Goal: Task Accomplishment & Management: Manage account settings

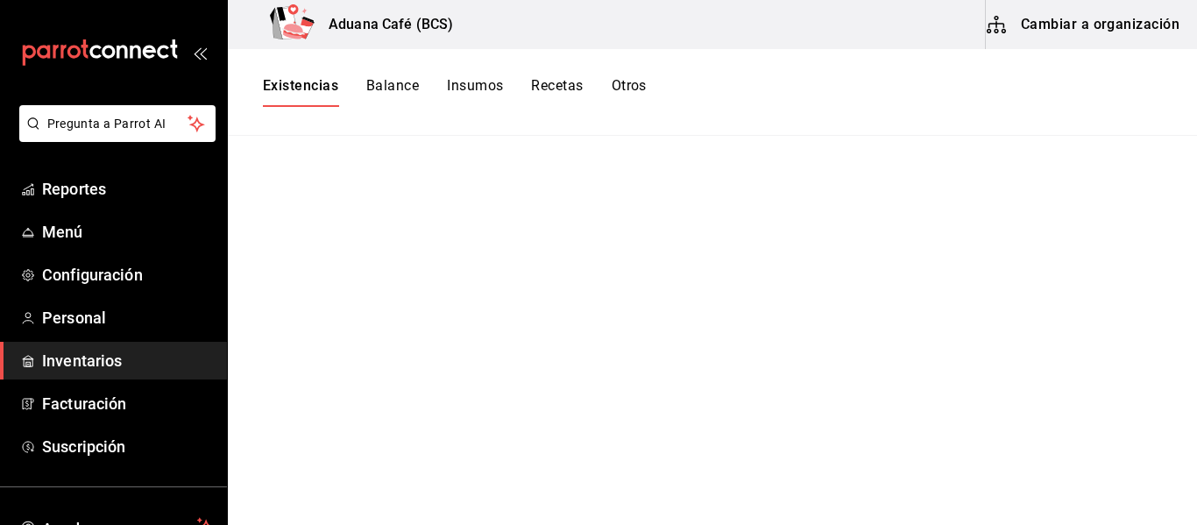
click at [1070, 25] on button "Cambiar a organización" at bounding box center [1084, 24] width 197 height 49
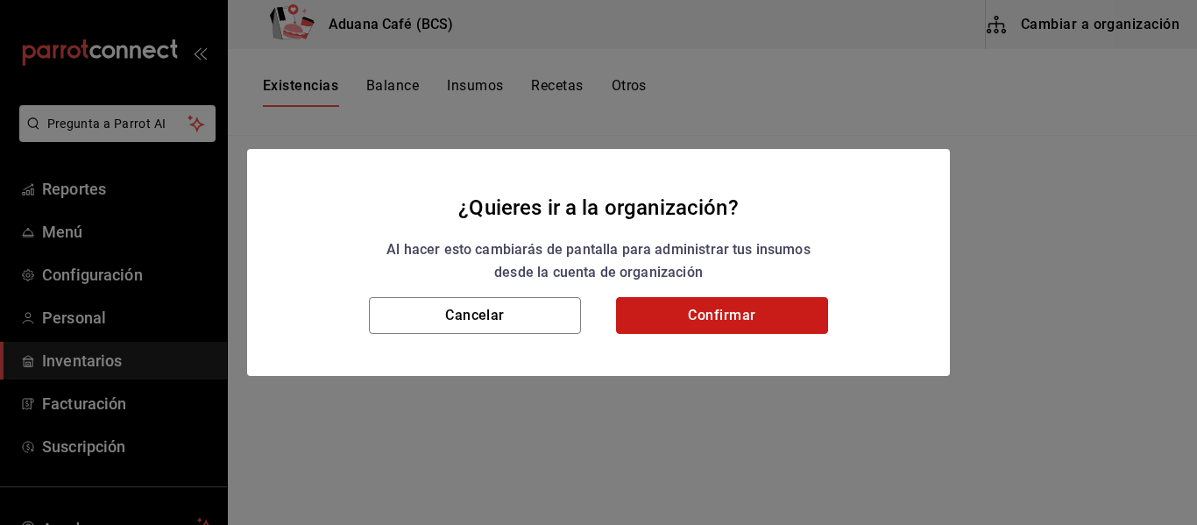
click at [704, 311] on button "Confirmar" at bounding box center [722, 315] width 212 height 37
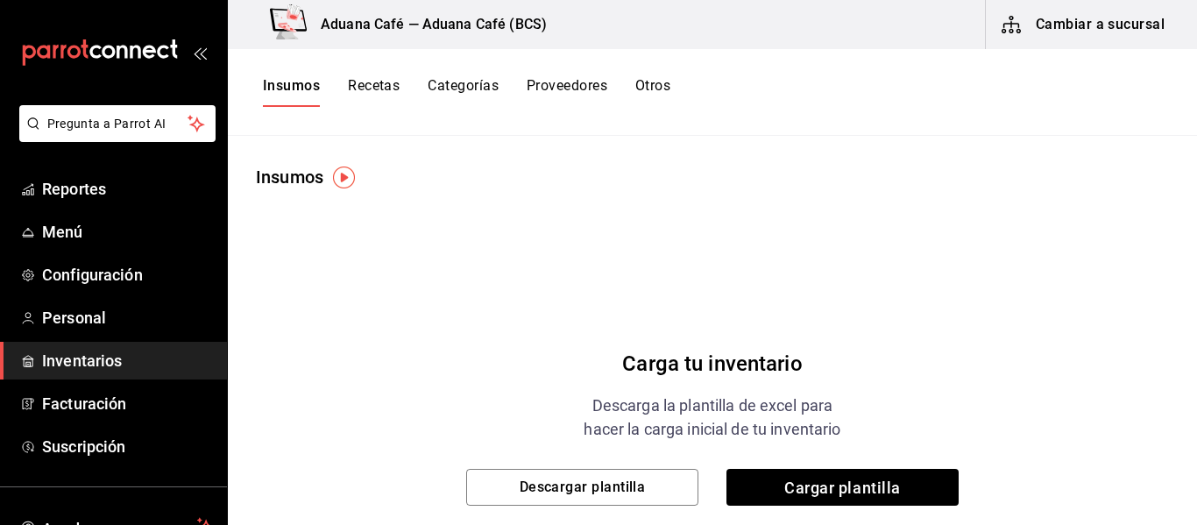
click at [996, 25] on button "Cambiar a sucursal" at bounding box center [1084, 24] width 197 height 49
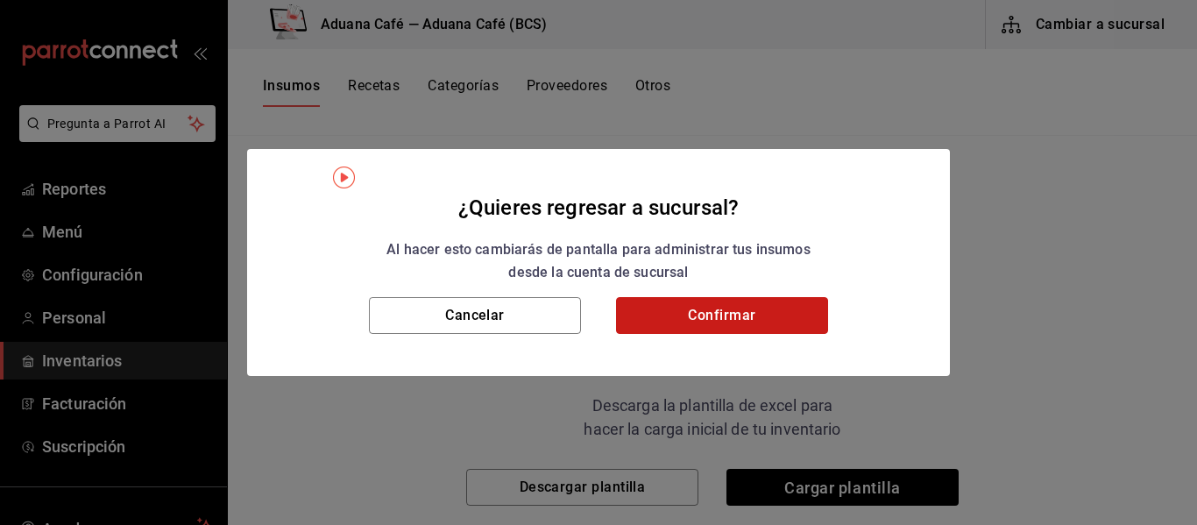
click at [683, 304] on button "Confirmar" at bounding box center [722, 315] width 212 height 37
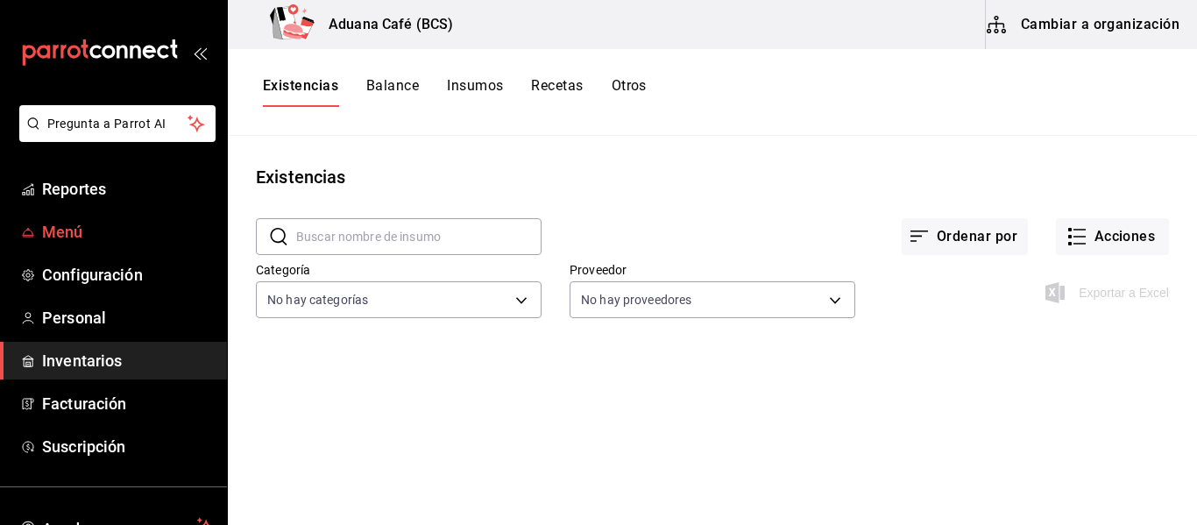
click at [93, 238] on span "Menú" at bounding box center [127, 232] width 171 height 24
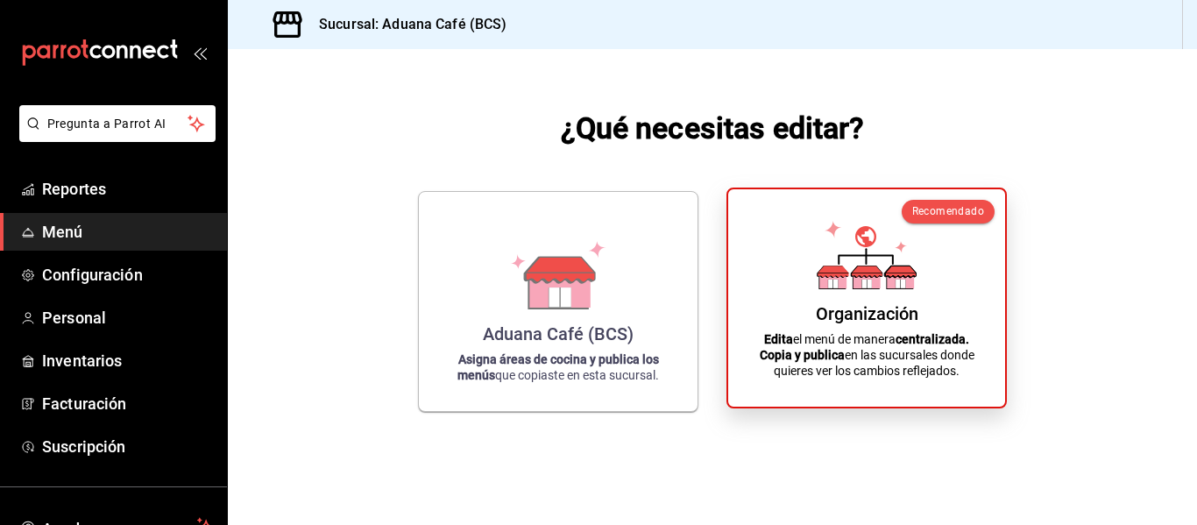
click at [855, 296] on div "Organización Edita el menú de manera centralizada. Copia y publica en las sucur…" at bounding box center [866, 297] width 235 height 189
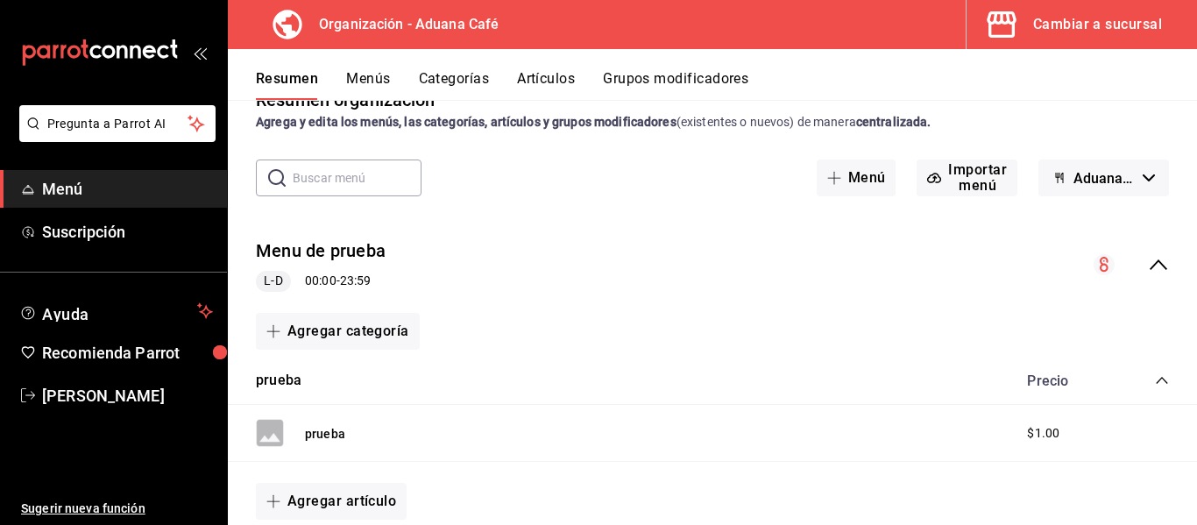
scroll to position [175, 0]
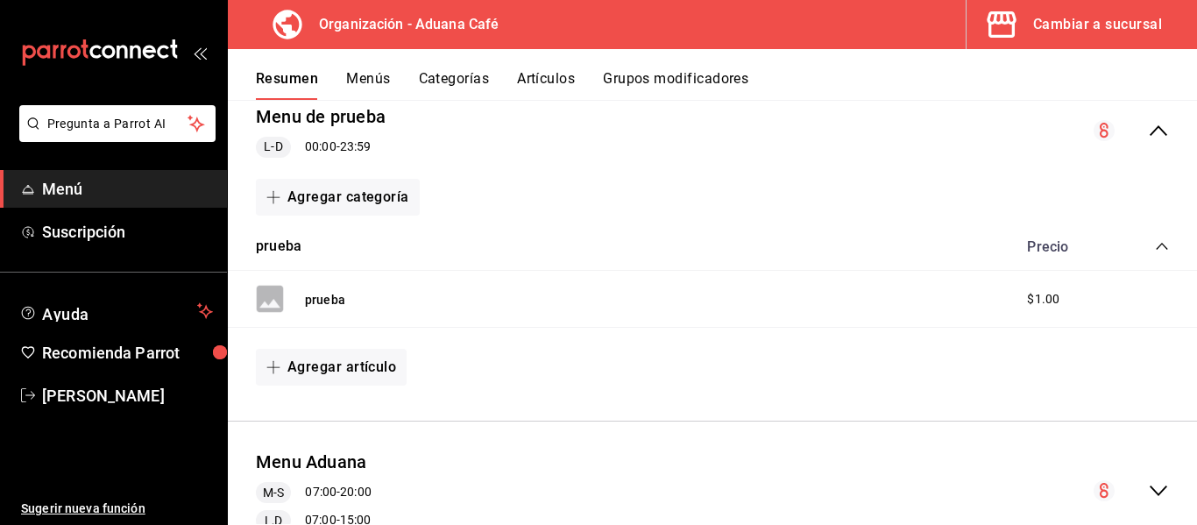
click at [1010, 306] on div "$1.00" at bounding box center [1066, 299] width 112 height 18
click at [325, 297] on button "prueba" at bounding box center [325, 300] width 40 height 18
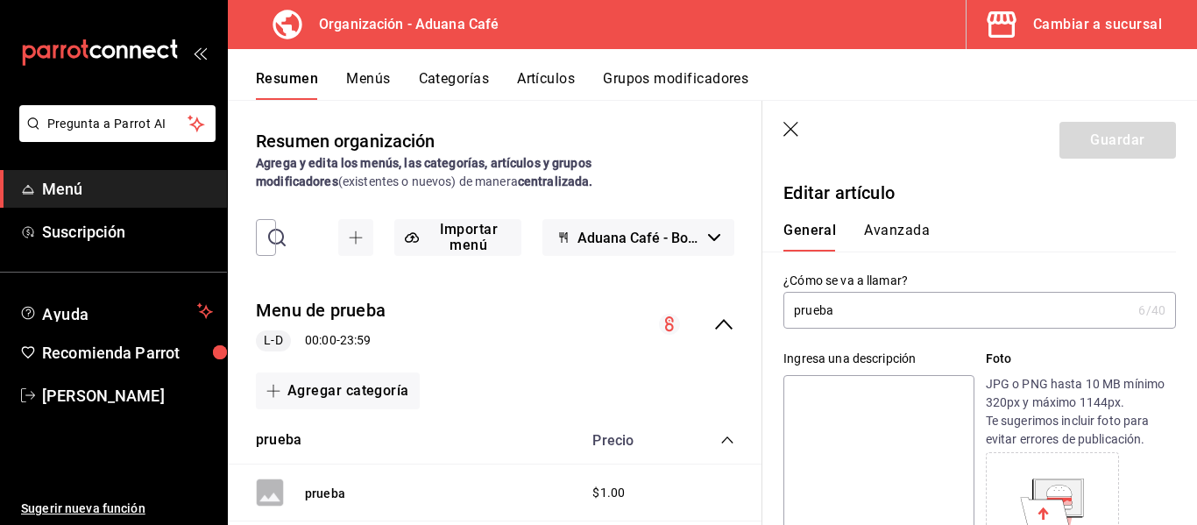
drag, startPoint x: 275, startPoint y: 340, endPoint x: 521, endPoint y: 379, distance: 249.4
click at [509, 379] on div "Agregar categoría" at bounding box center [495, 390] width 479 height 37
drag, startPoint x: 535, startPoint y: 330, endPoint x: 693, endPoint y: 312, distance: 159.7
click at [546, 330] on div "Menu de prueba L-D 00:00 - 23:59" at bounding box center [495, 325] width 535 height 82
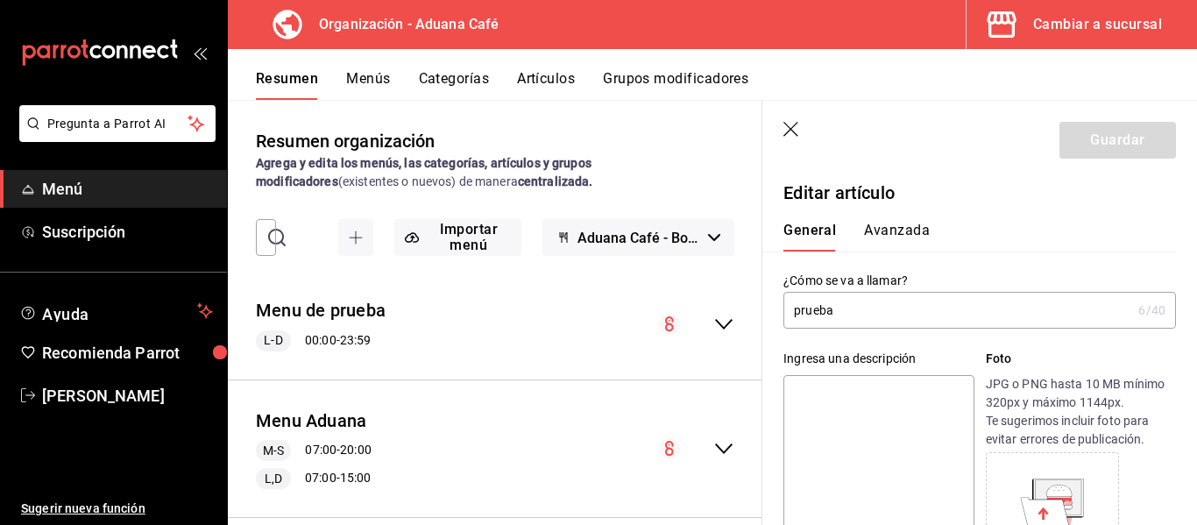
click at [713, 322] on icon "collapse-menu-row" at bounding box center [723, 324] width 21 height 21
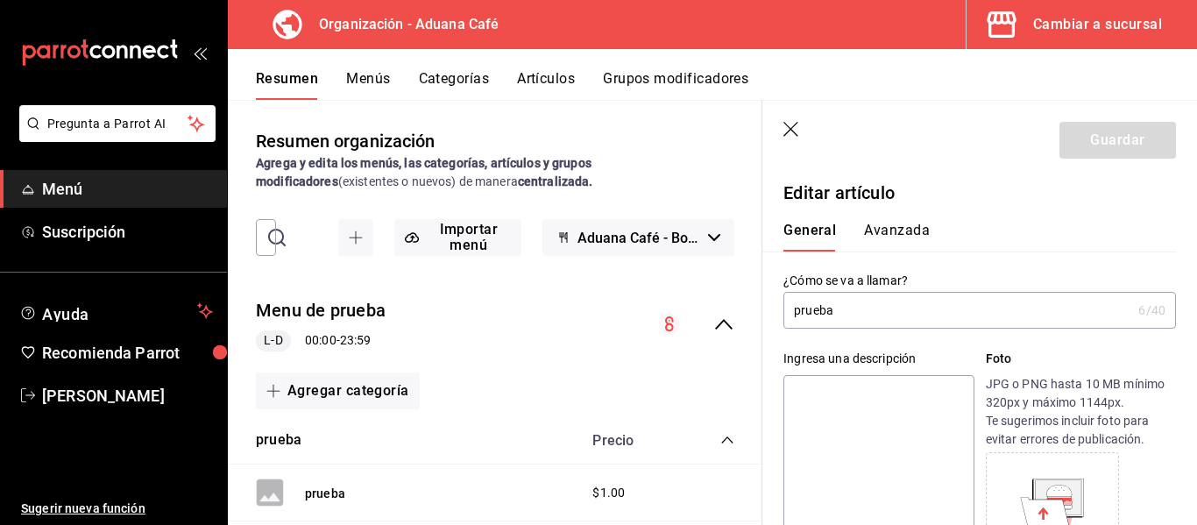
click at [380, 330] on div "Menu de prueba L-D 00:00 - 23:59" at bounding box center [321, 324] width 130 height 53
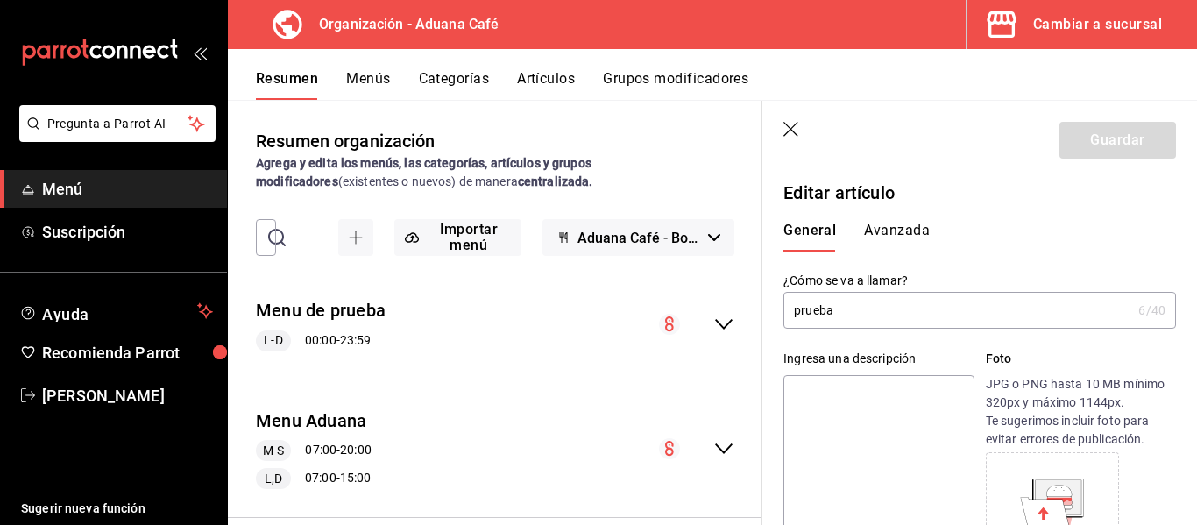
click at [366, 327] on div "Menu de prueba L-D 00:00 - 23:59" at bounding box center [321, 324] width 130 height 53
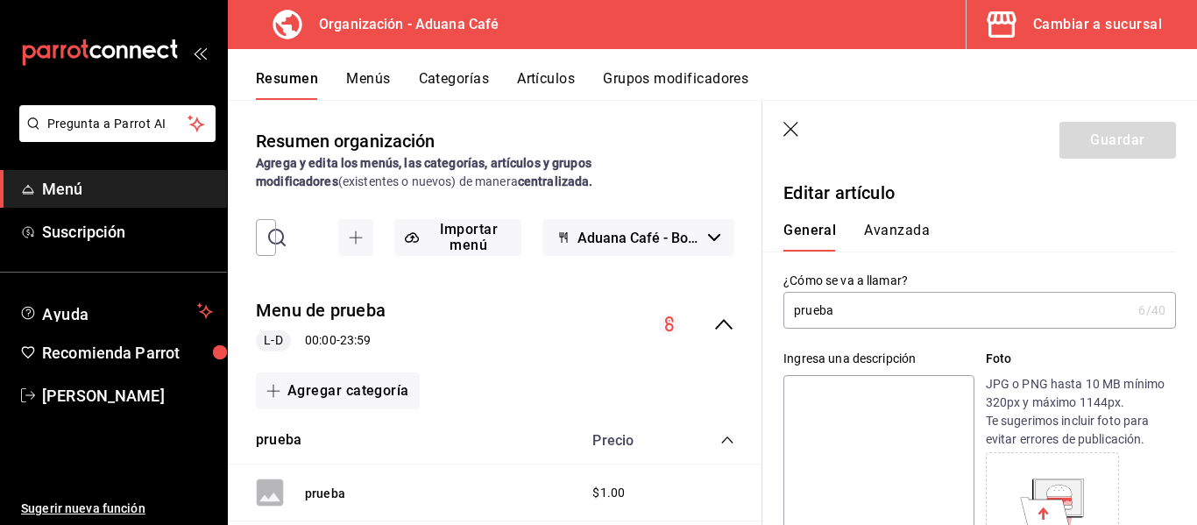
click at [358, 64] on div "Resumen Menús Categorías Artículos Grupos modificadores" at bounding box center [712, 74] width 969 height 51
click at [371, 74] on button "Menús" at bounding box center [368, 85] width 44 height 30
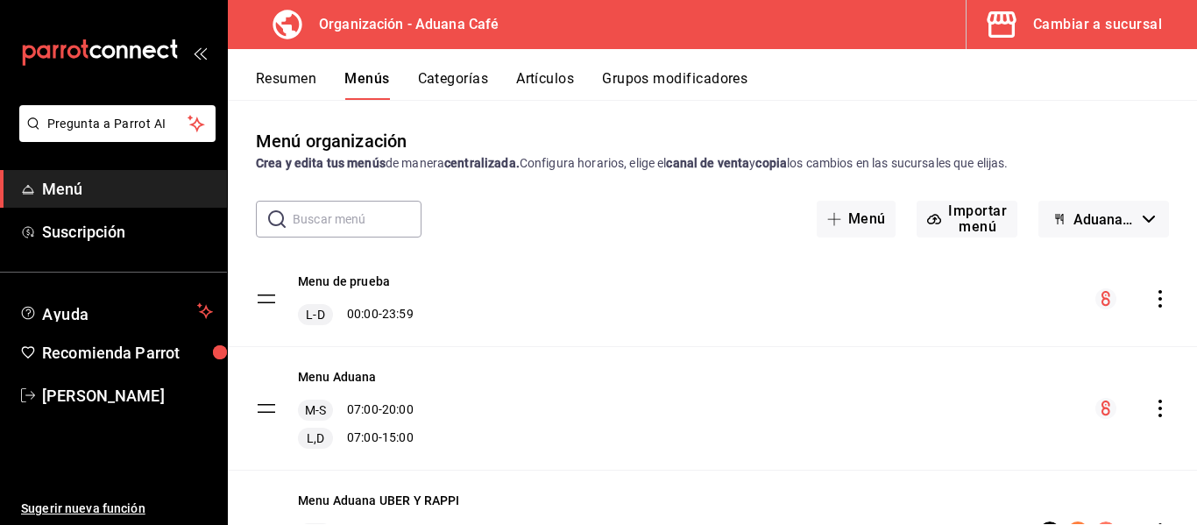
click at [1152, 294] on icon "actions" at bounding box center [1161, 299] width 18 height 18
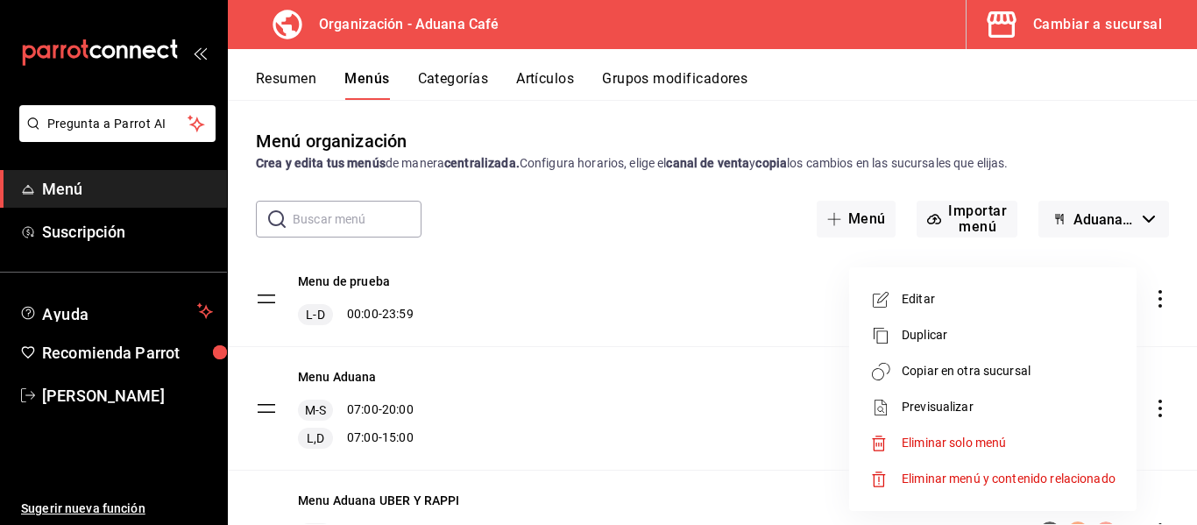
click at [947, 440] on span "Eliminar solo menú" at bounding box center [954, 443] width 104 height 14
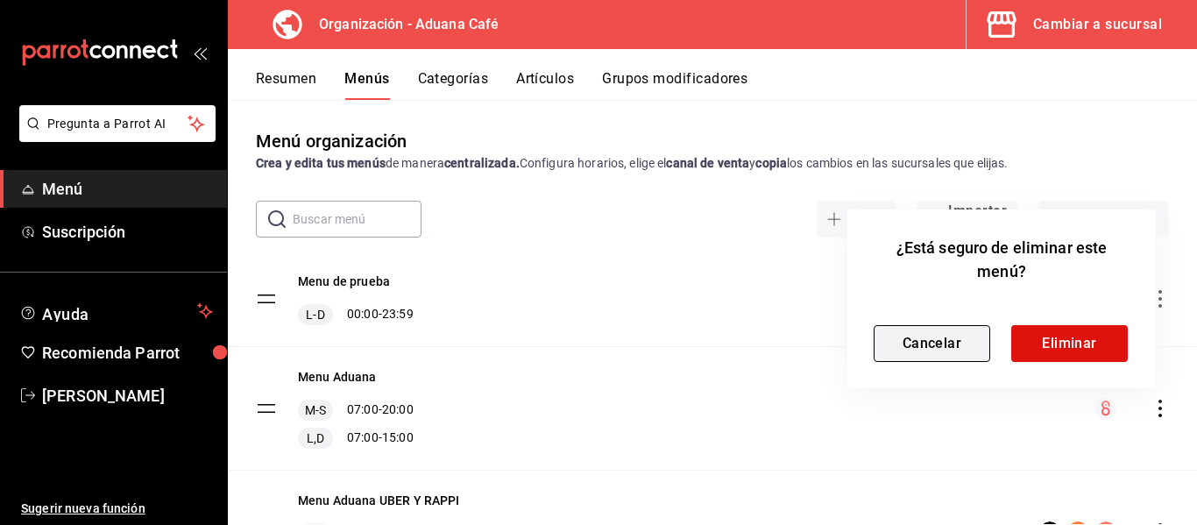
click at [931, 357] on button "Cancelar" at bounding box center [932, 343] width 117 height 37
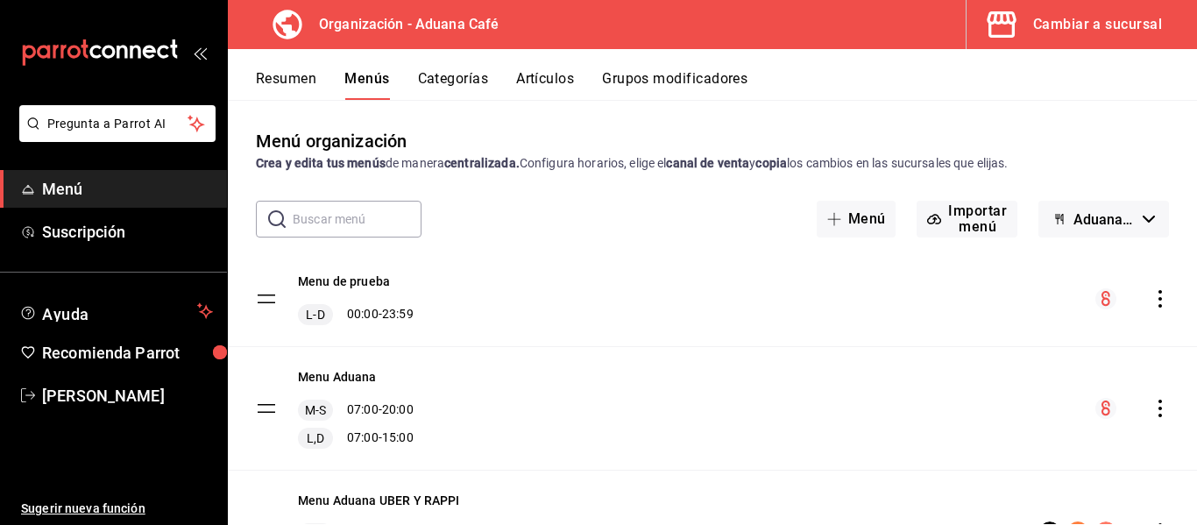
click at [1152, 301] on icon "actions" at bounding box center [1161, 299] width 18 height 18
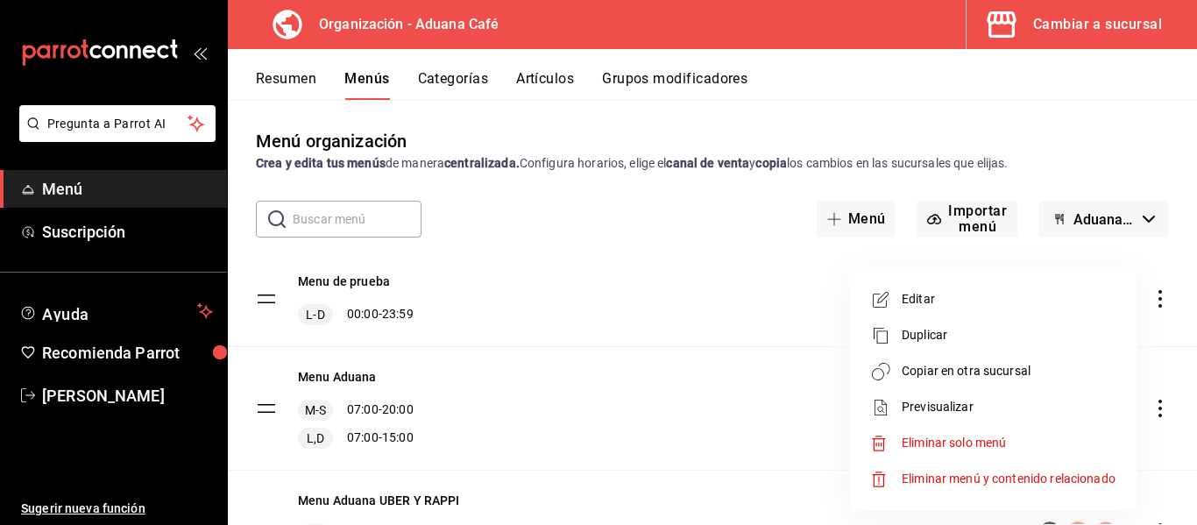
click at [968, 444] on span "Eliminar solo menú" at bounding box center [954, 443] width 104 height 14
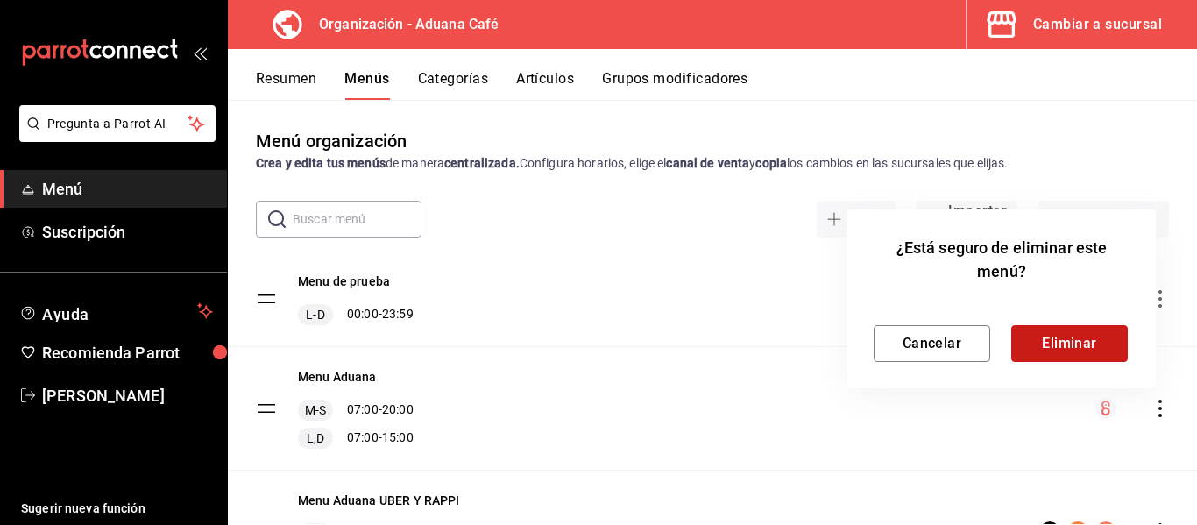
click at [1041, 344] on button "Eliminar" at bounding box center [1069, 343] width 117 height 37
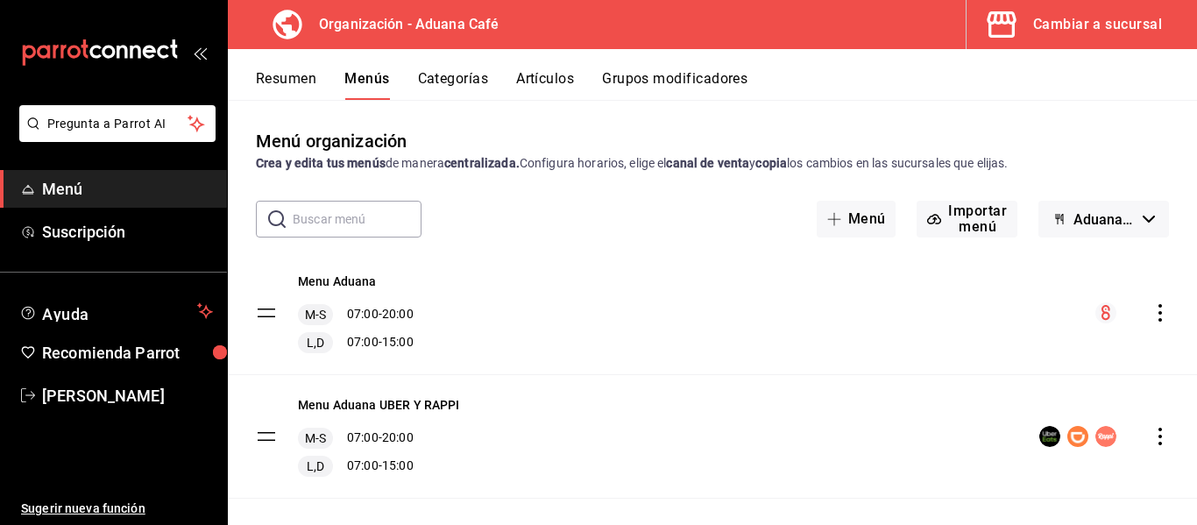
click at [87, 194] on span "Menú" at bounding box center [127, 189] width 171 height 24
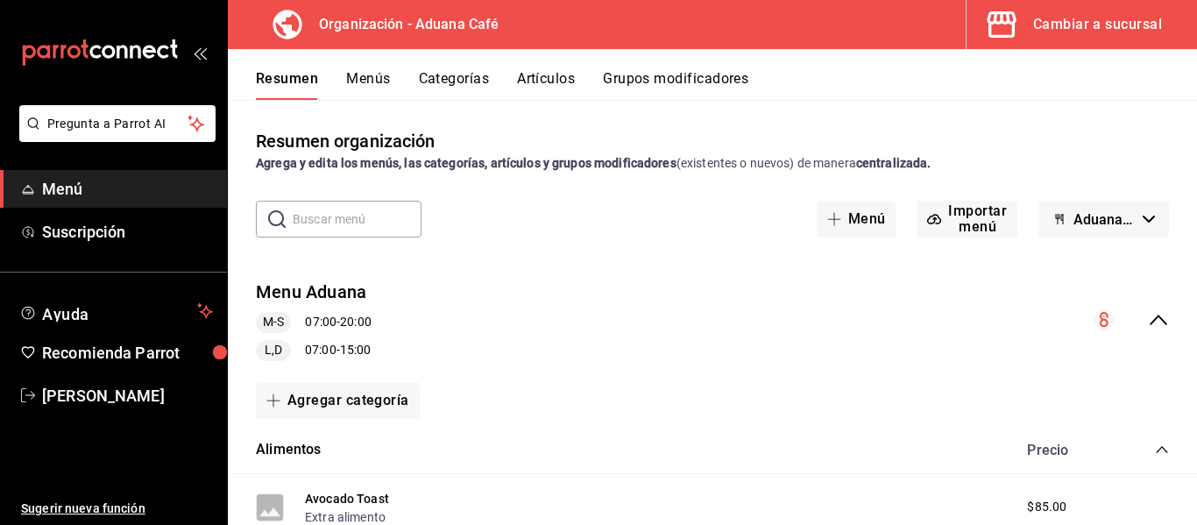
click at [521, 357] on div "Menu Aduana M-S 07:00 - 20:00 L,D 07:00 - 15:00" at bounding box center [712, 321] width 969 height 110
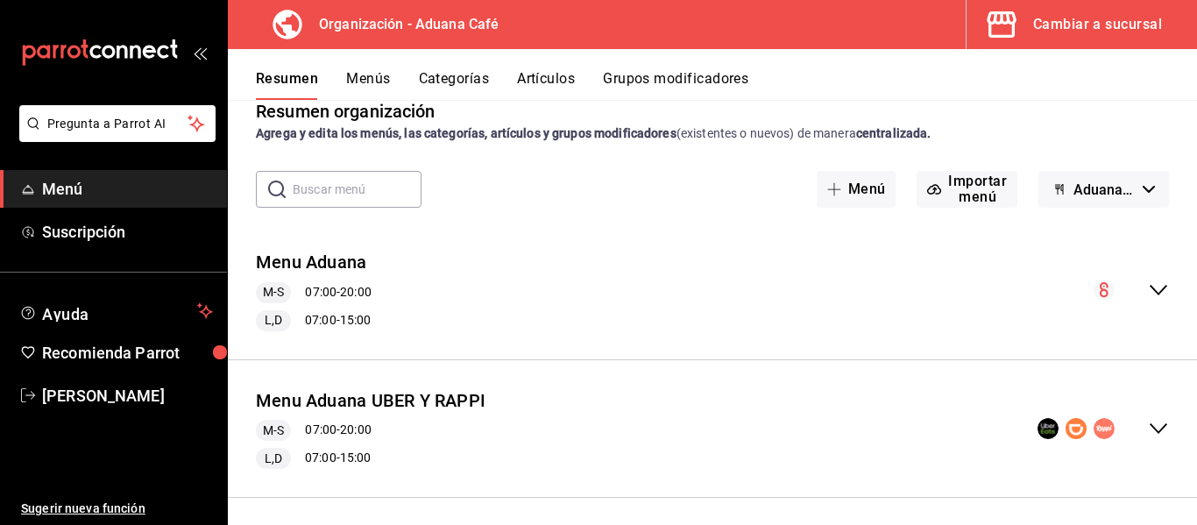
scroll to position [39, 0]
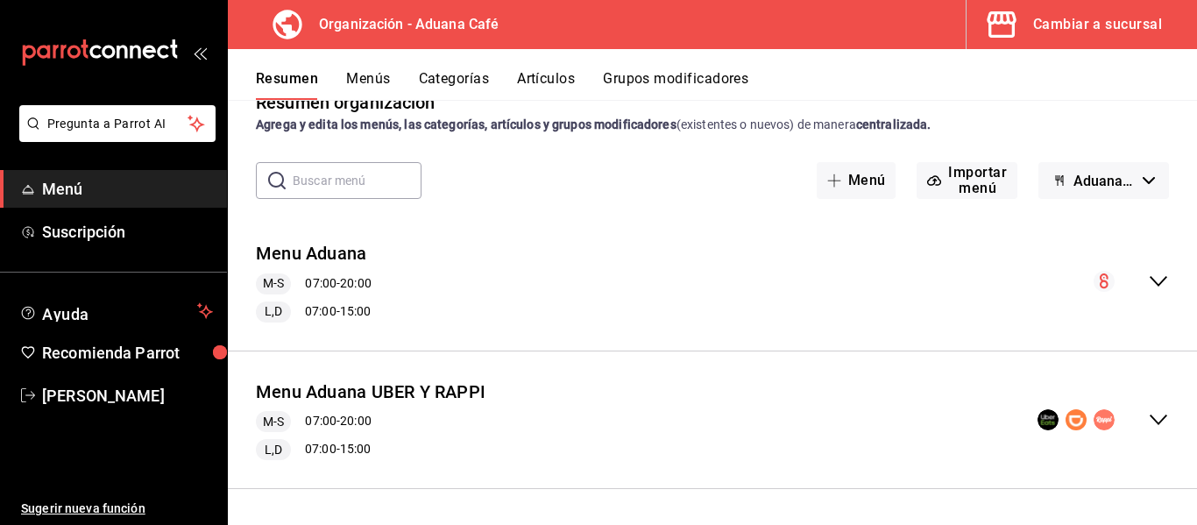
click at [1156, 290] on div "Menu Aduana M-S 07:00 - 20:00 L,D 07:00 - 15:00" at bounding box center [712, 282] width 969 height 110
